Goal: Check status: Check status

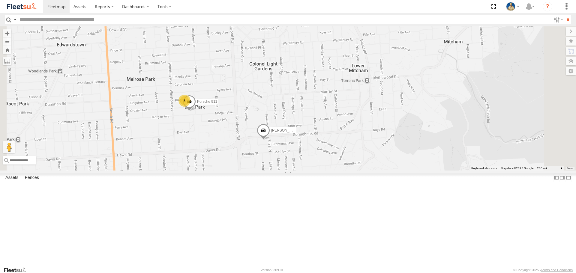
click at [270, 140] on span at bounding box center [263, 132] width 13 height 16
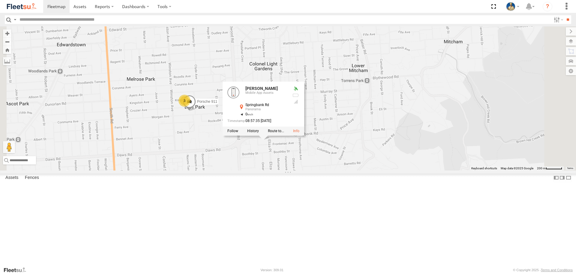
click at [385, 170] on div "S597CRY S364CJT XS45IQ S607CPB S031CYD XS95IR S035CYD XS29IK S075DEH S959CNB S5…" at bounding box center [288, 98] width 576 height 144
